Goal: Check status: Check status

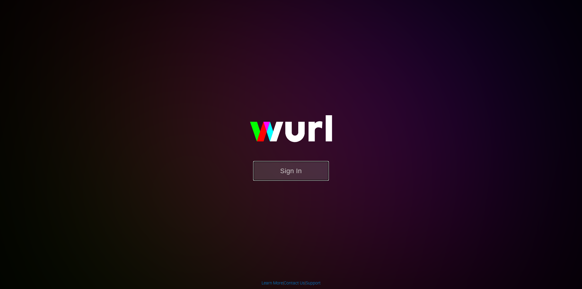
click at [295, 168] on button "Sign In" at bounding box center [291, 171] width 76 height 20
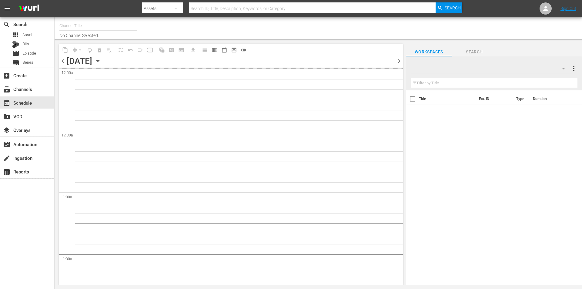
type input "Robot Wars by Mech+ (1413)"
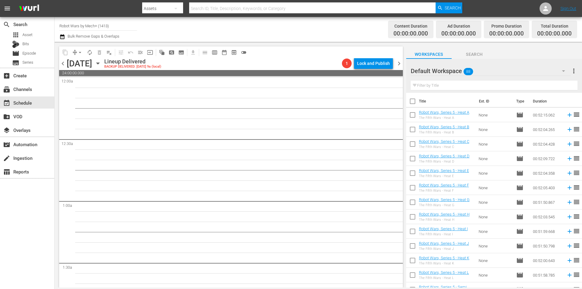
click at [99, 64] on icon "button" at bounding box center [97, 64] width 3 height 2
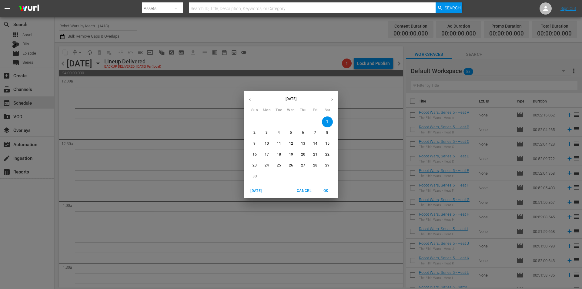
click at [262, 192] on span "[DATE]" at bounding box center [256, 191] width 15 height 6
click at [325, 190] on span "OK" at bounding box center [326, 191] width 15 height 6
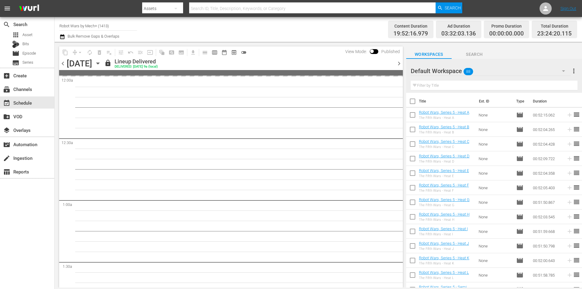
click at [399, 66] on span "chevron_right" at bounding box center [399, 64] width 8 height 8
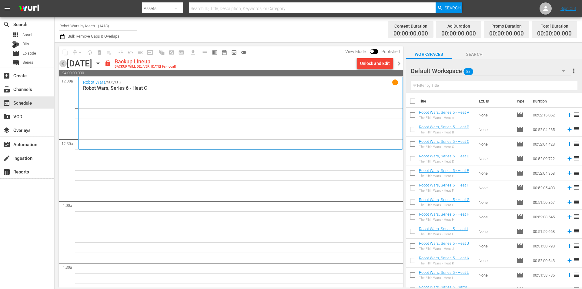
click at [62, 64] on span "chevron_left" at bounding box center [63, 64] width 8 height 8
